Goal: Task Accomplishment & Management: Complete application form

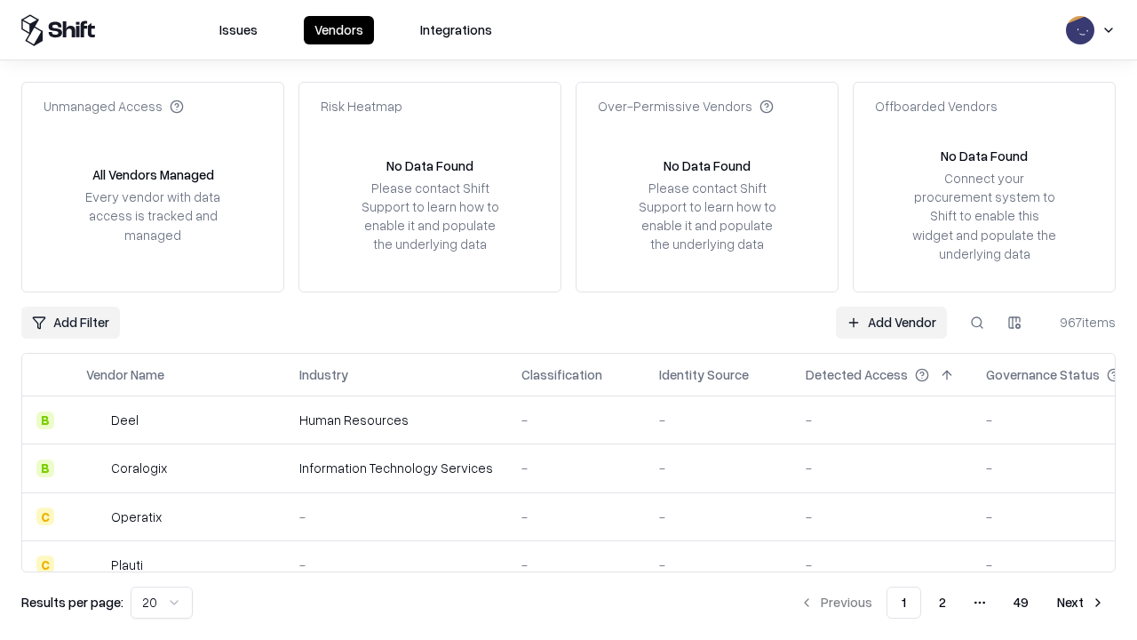
click at [891, 322] on link "Add Vendor" at bounding box center [891, 323] width 111 height 32
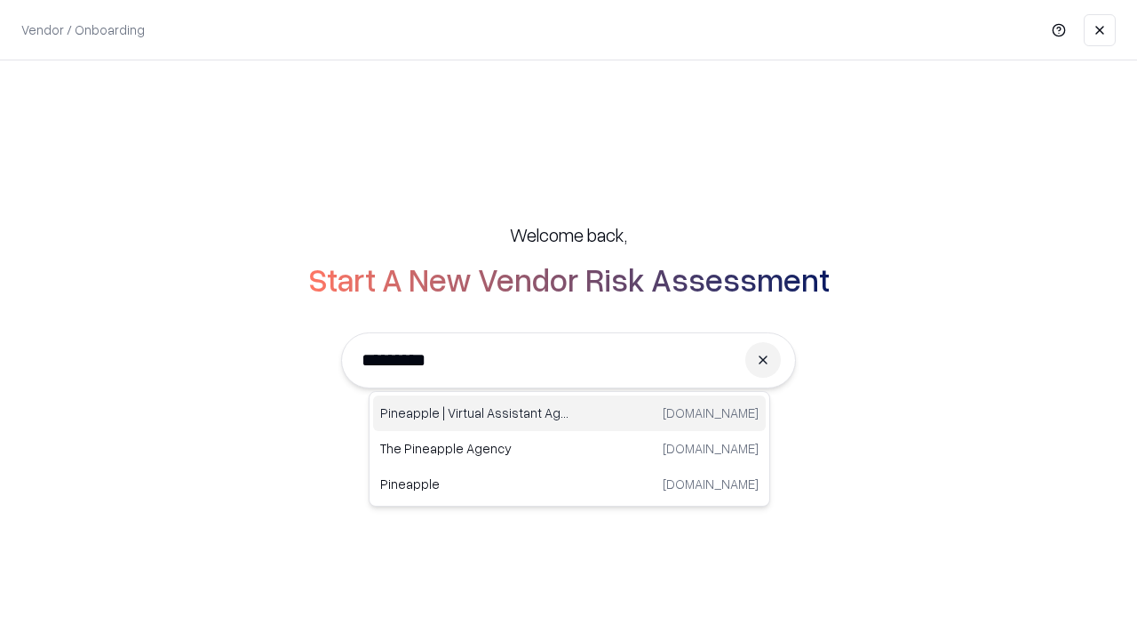
click at [570, 413] on div "Pineapple | Virtual Assistant Agency [DOMAIN_NAME]" at bounding box center [569, 413] width 393 height 36
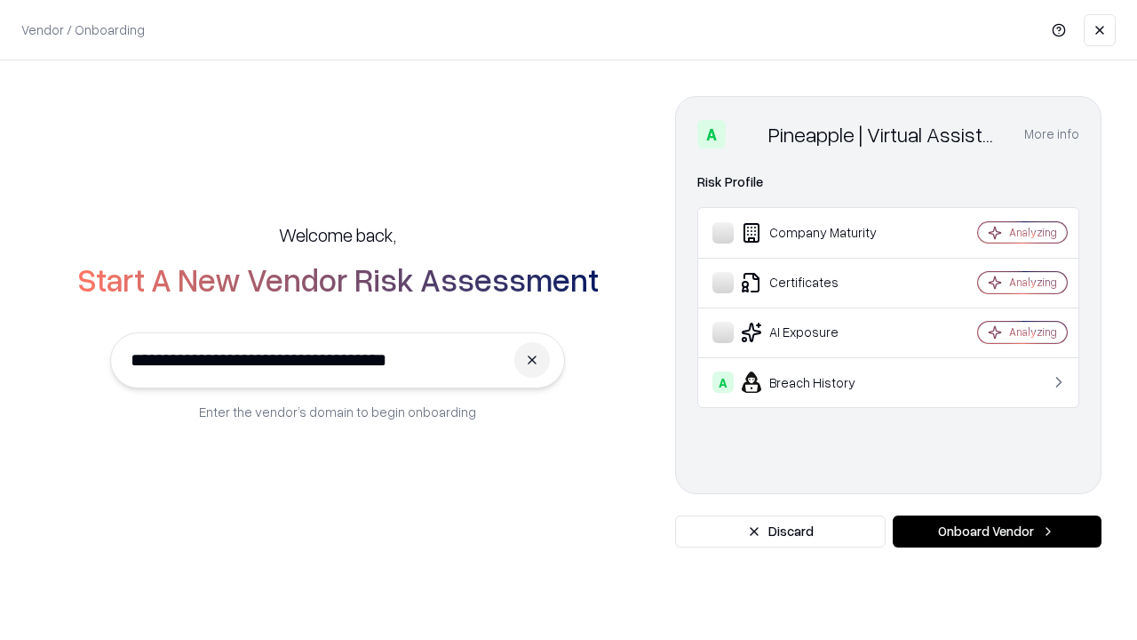
type input "**********"
click at [997, 531] on button "Onboard Vendor" at bounding box center [997, 531] width 209 height 32
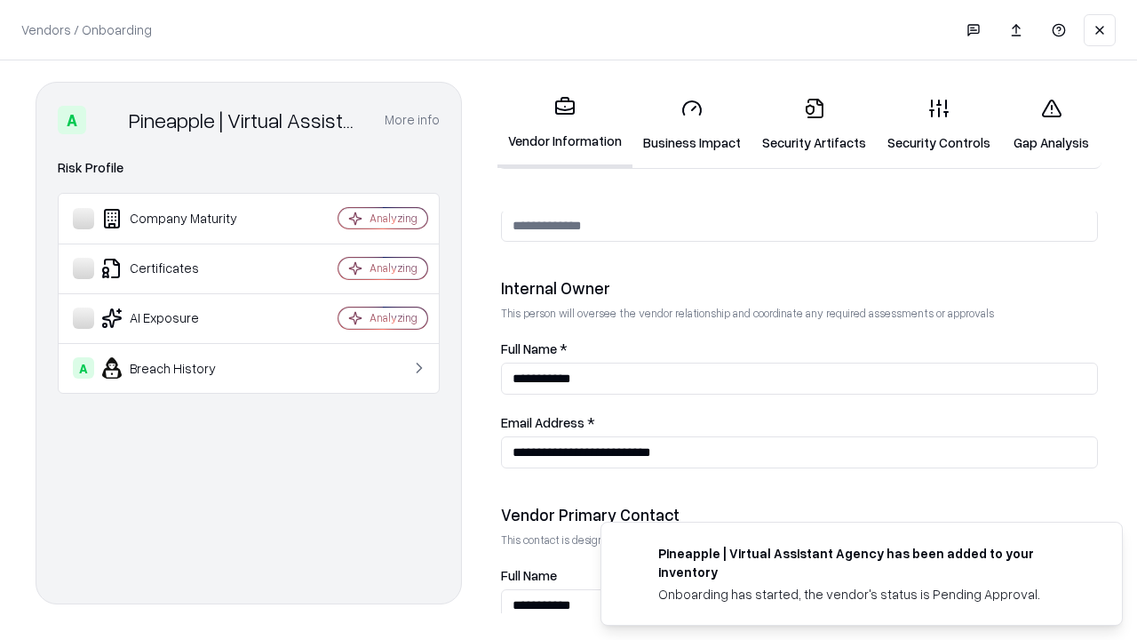
scroll to position [920, 0]
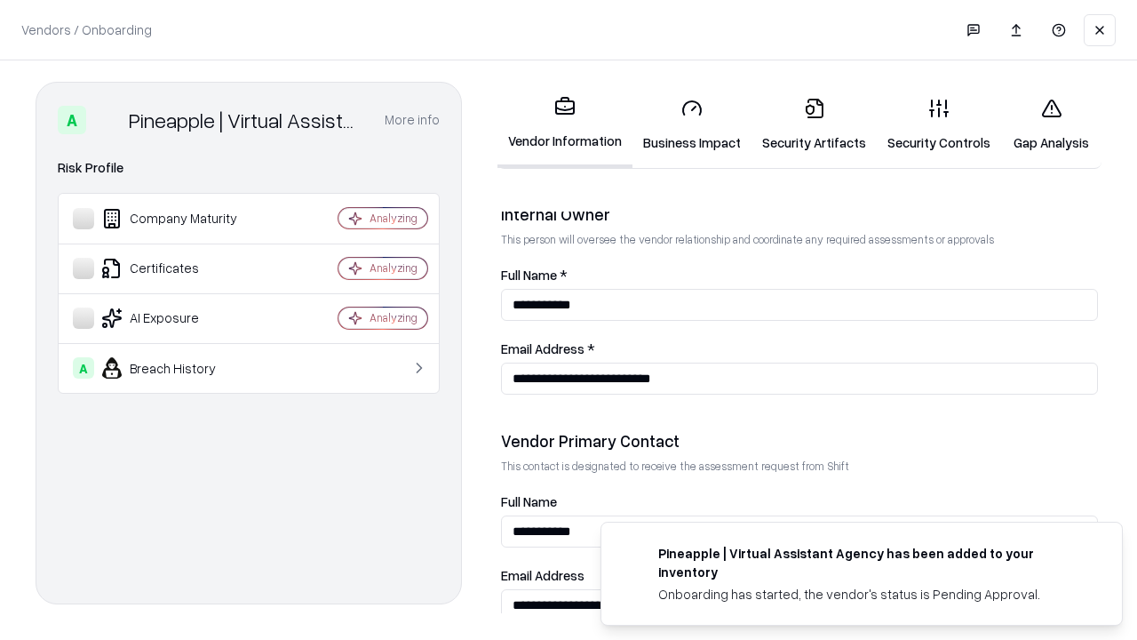
click at [692, 124] on link "Business Impact" at bounding box center [692, 125] width 119 height 83
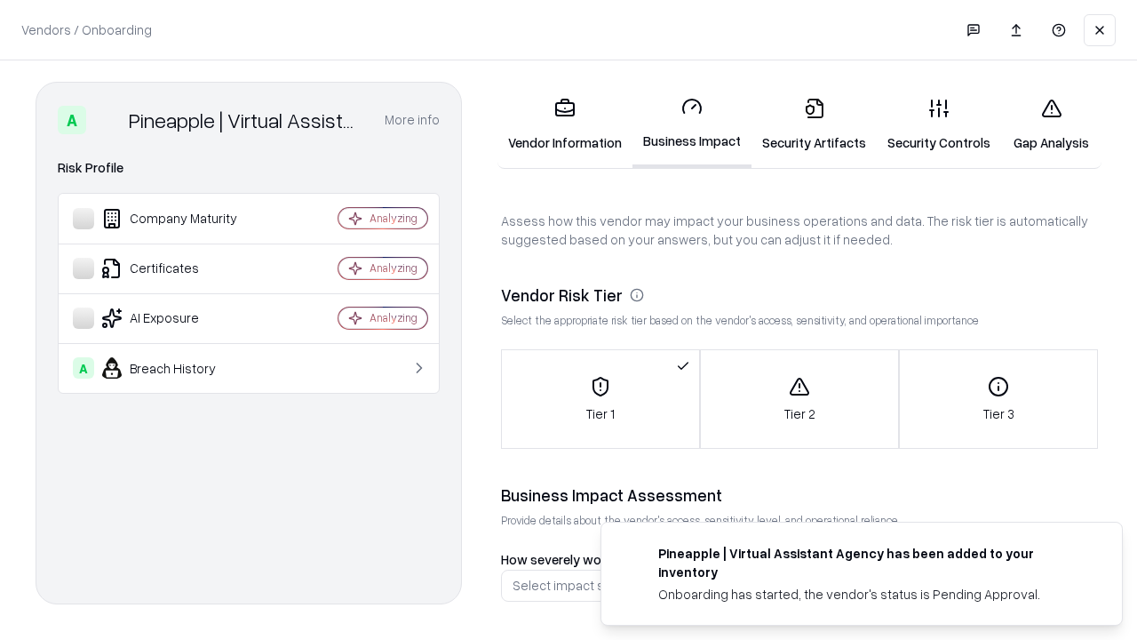
click at [814, 124] on link "Security Artifacts" at bounding box center [814, 125] width 125 height 83
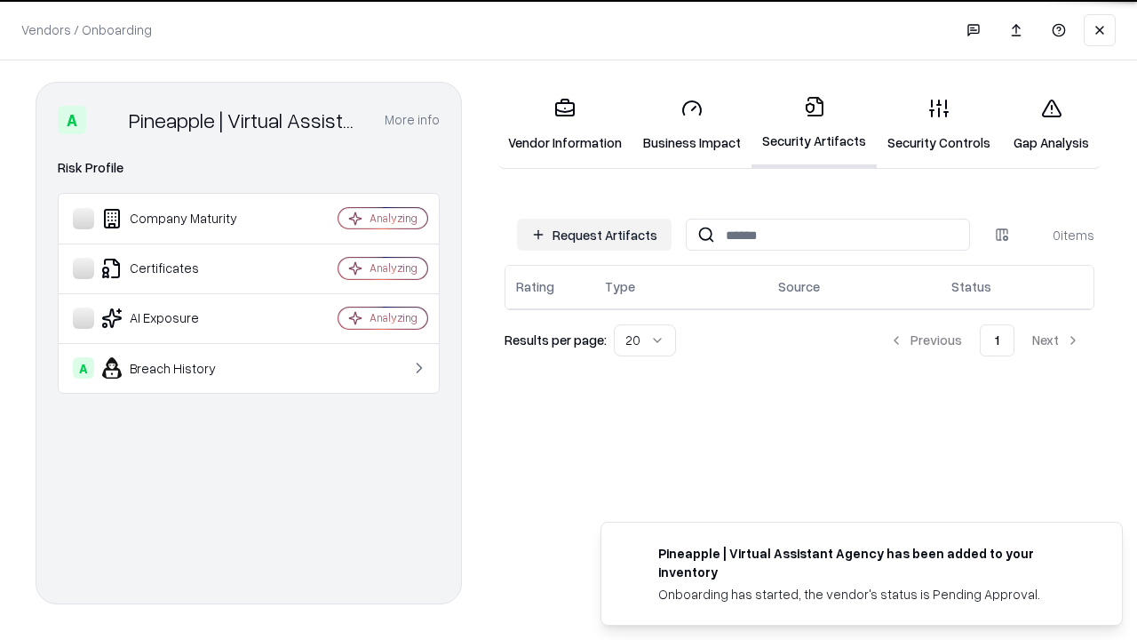
click at [594, 234] on button "Request Artifacts" at bounding box center [594, 235] width 155 height 32
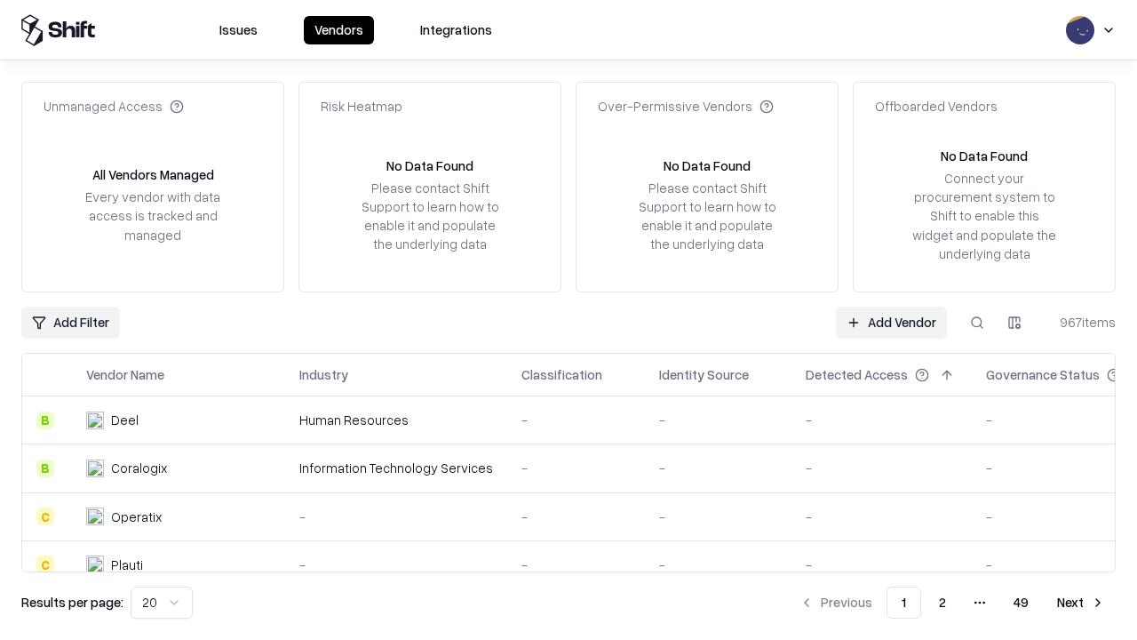
click at [891, 322] on link "Add Vendor" at bounding box center [891, 323] width 111 height 32
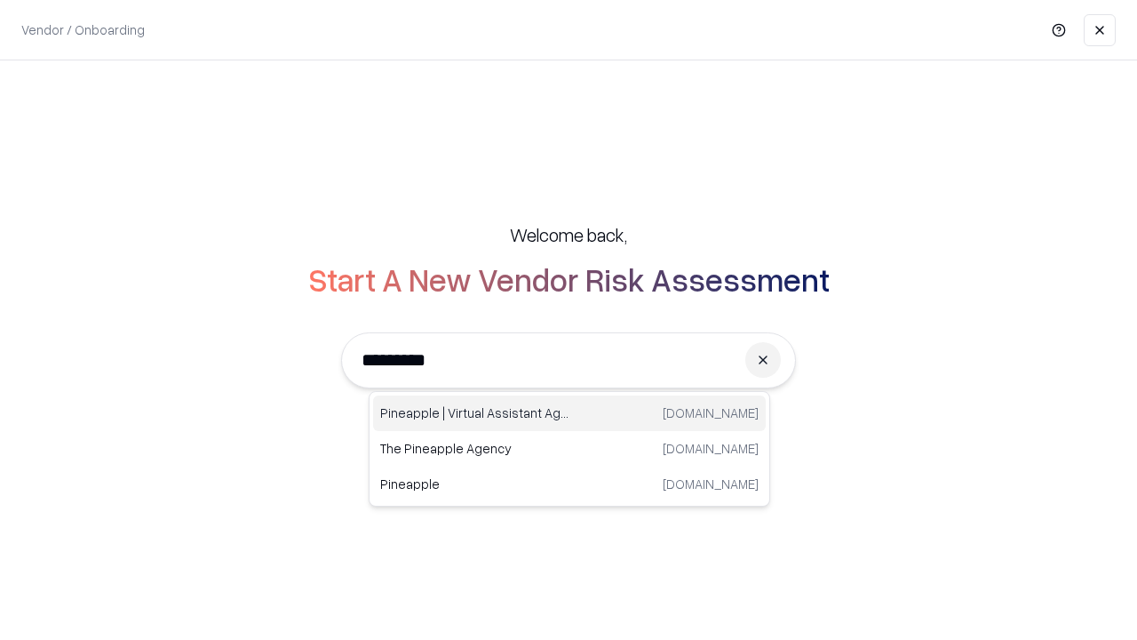
click at [570, 413] on div "Pineapple | Virtual Assistant Agency [DOMAIN_NAME]" at bounding box center [569, 413] width 393 height 36
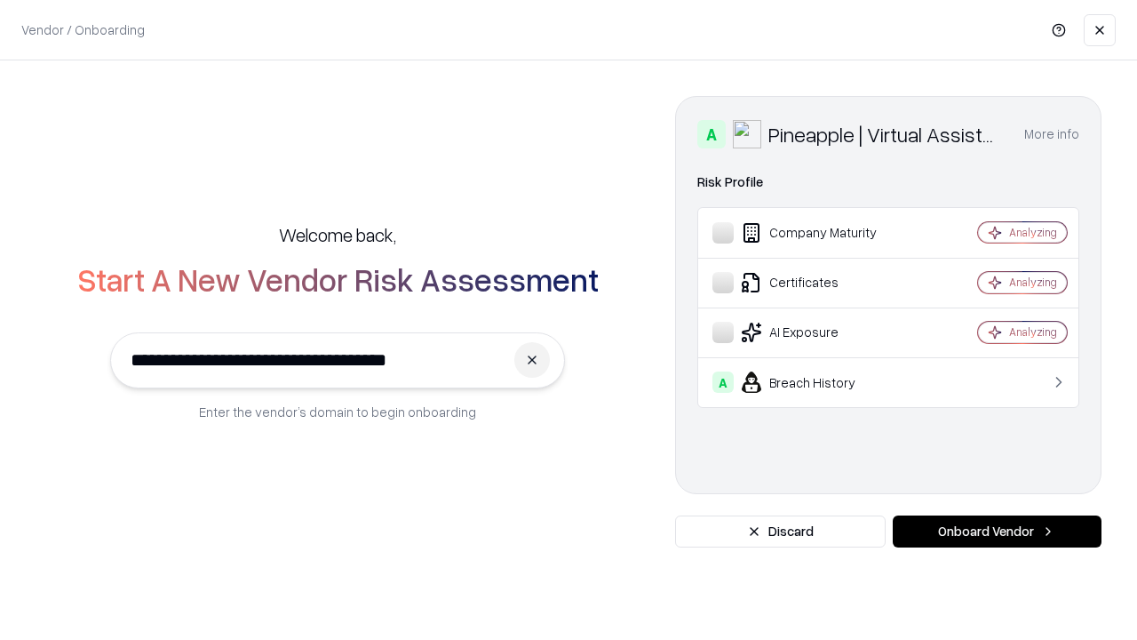
type input "**********"
click at [997, 531] on button "Onboard Vendor" at bounding box center [997, 531] width 209 height 32
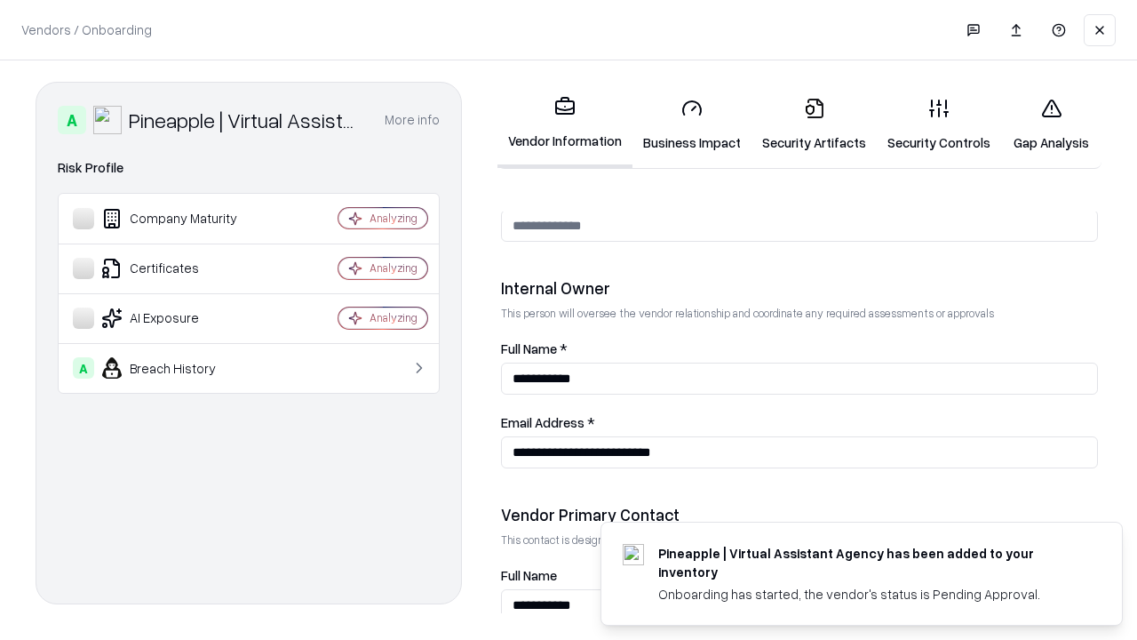
scroll to position [920, 0]
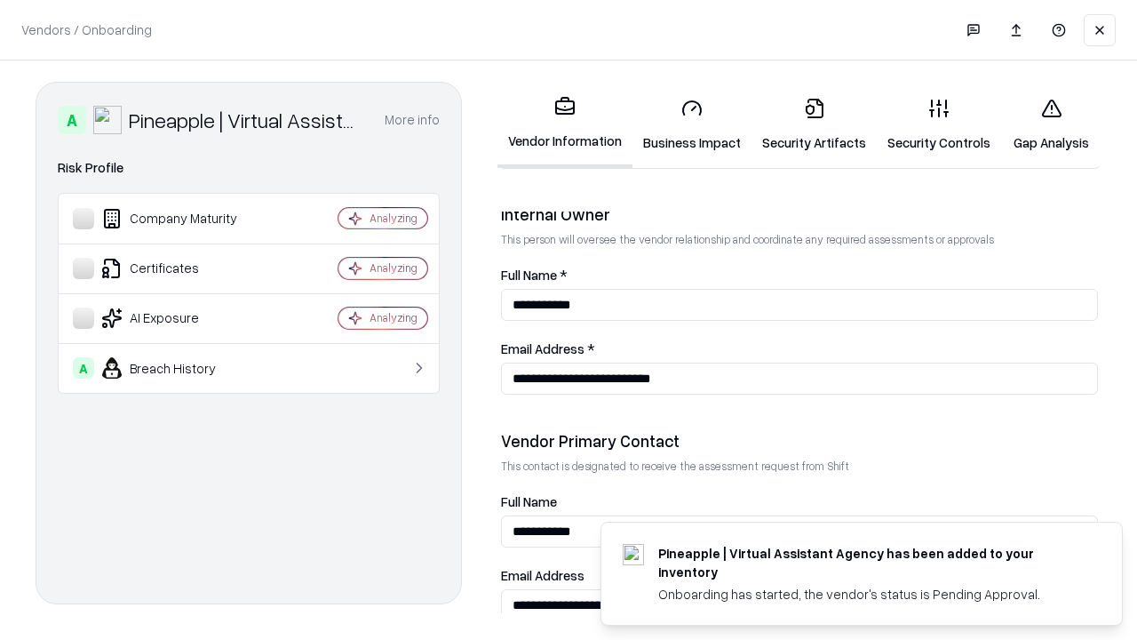
click at [1051, 124] on link "Gap Analysis" at bounding box center [1051, 125] width 100 height 83
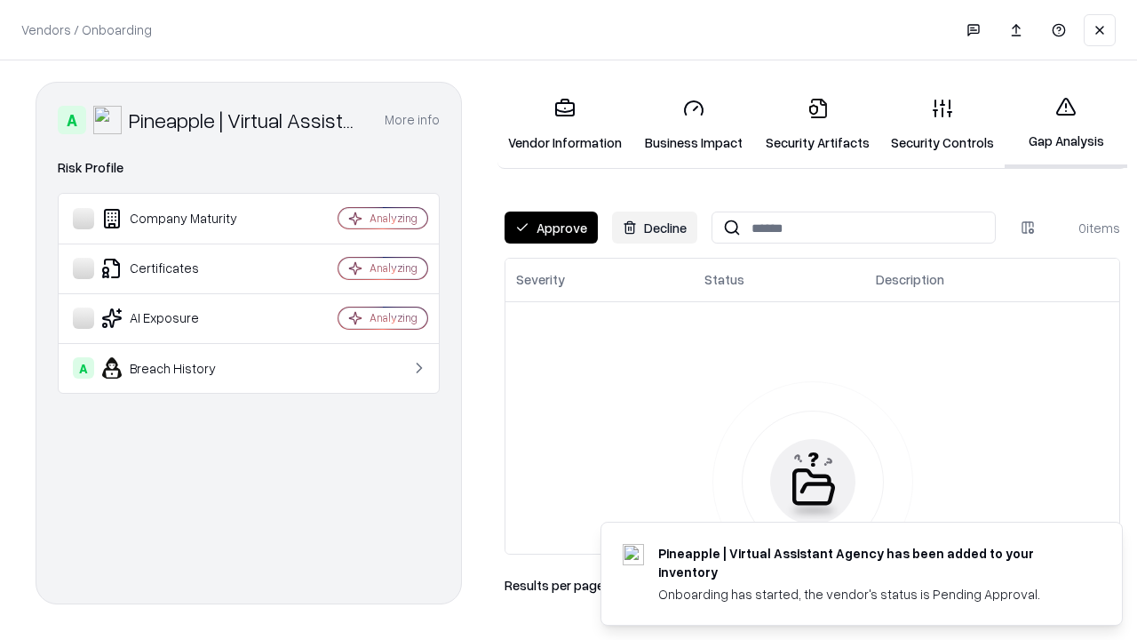
click at [551, 227] on button "Approve" at bounding box center [551, 227] width 93 height 32
